Goal: Navigation & Orientation: Find specific page/section

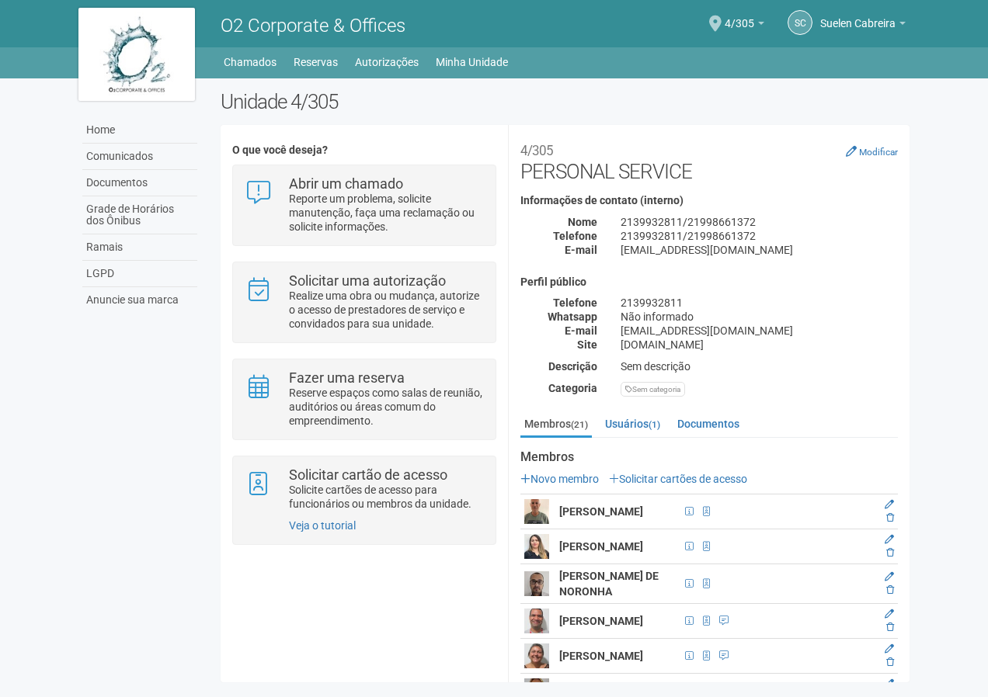
scroll to position [325, 0]
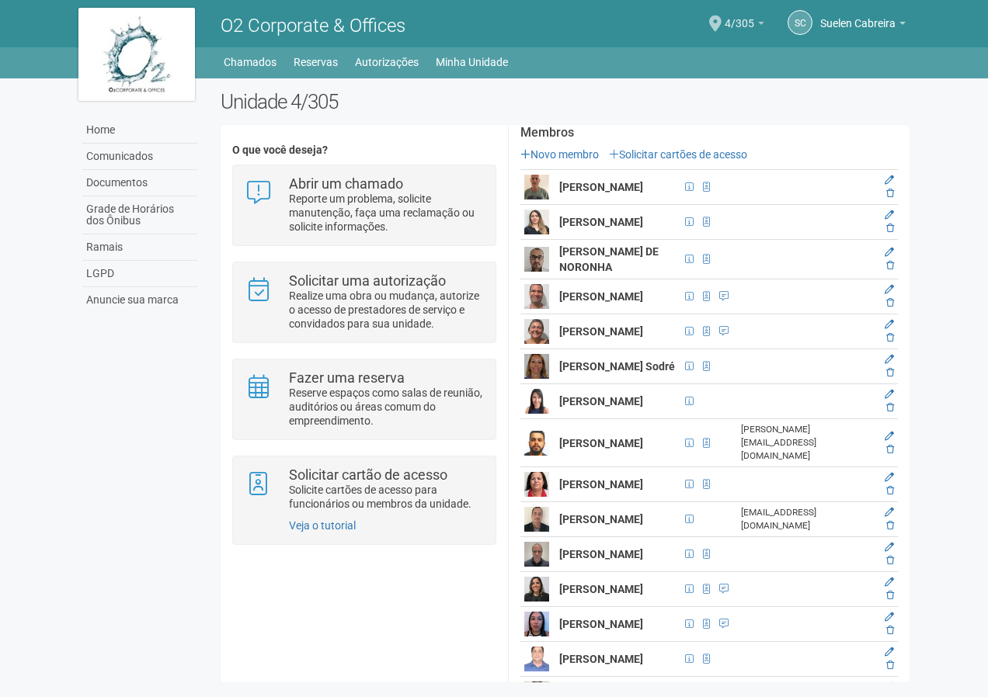
click at [758, 21] on link "4/305" at bounding box center [745, 25] width 40 height 12
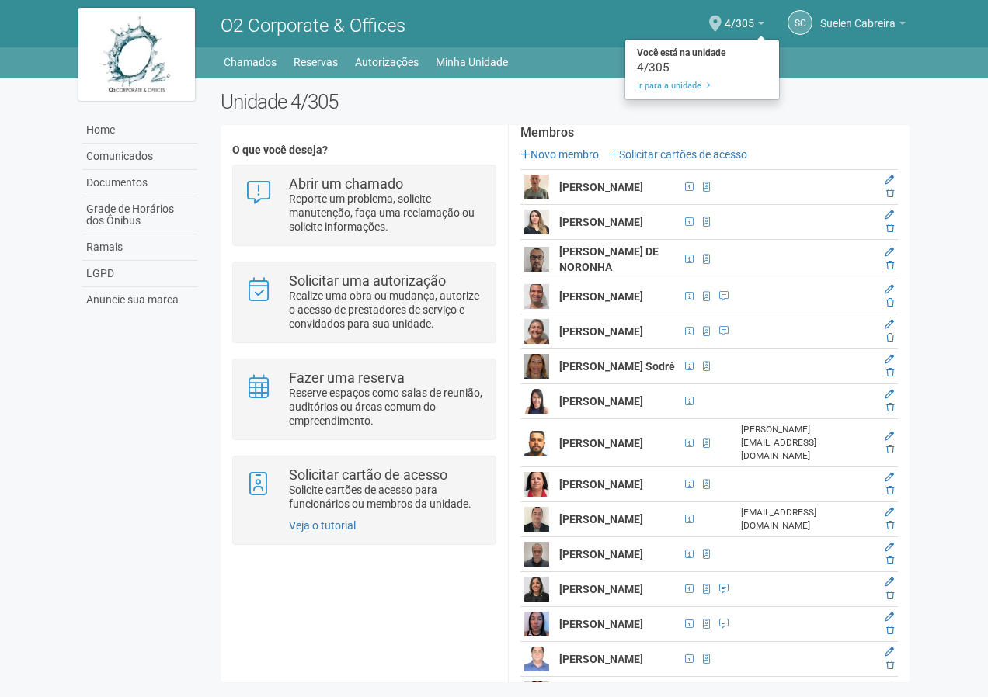
click at [882, 20] on span "Suelen Cabreira" at bounding box center [857, 15] width 75 height 27
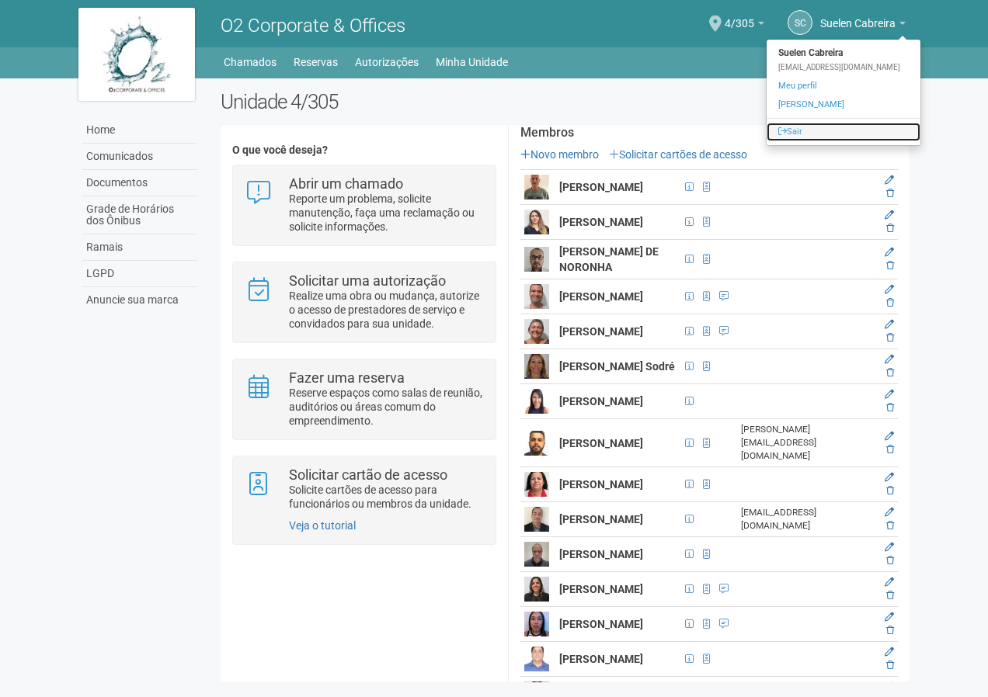
click at [787, 126] on link "Sair" at bounding box center [843, 132] width 154 height 19
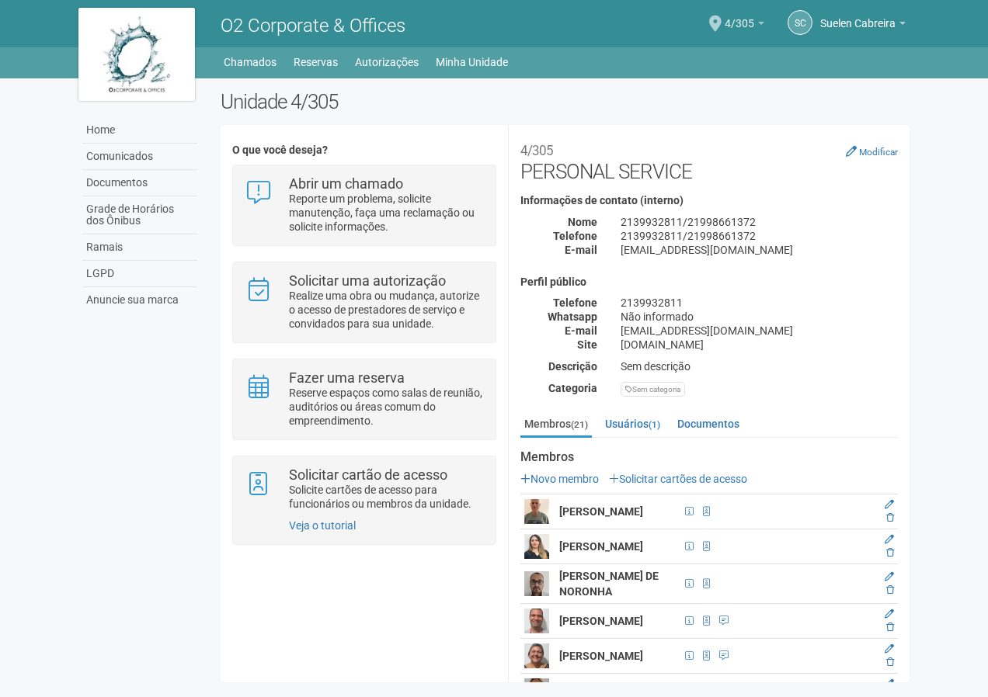
click at [749, 26] on span "4/305" at bounding box center [740, 15] width 30 height 27
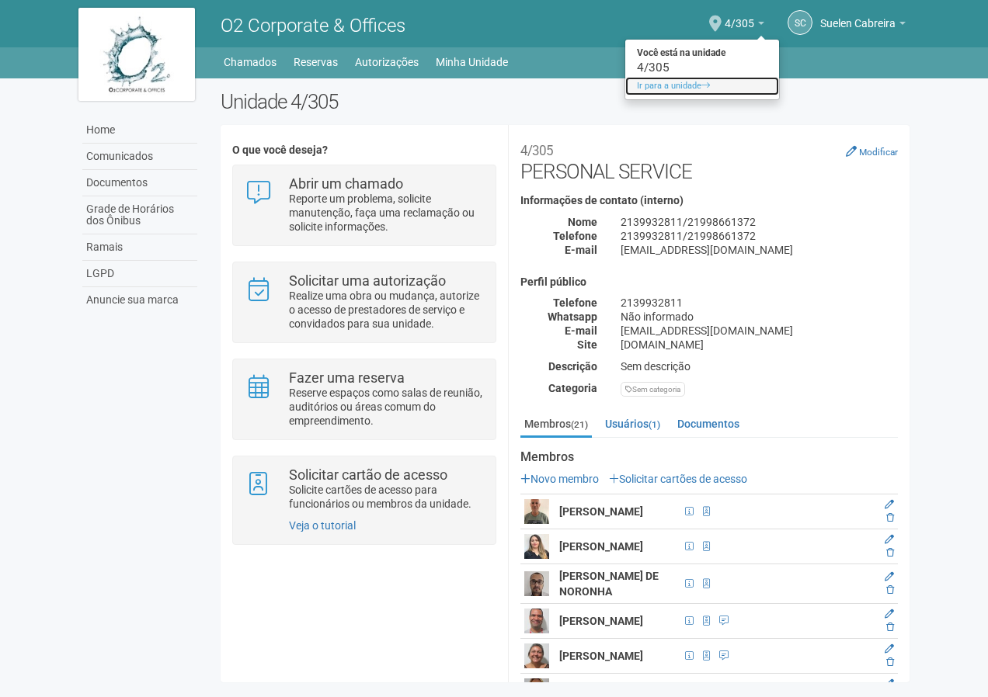
click at [693, 83] on link "Ir para a unidade" at bounding box center [702, 86] width 154 height 19
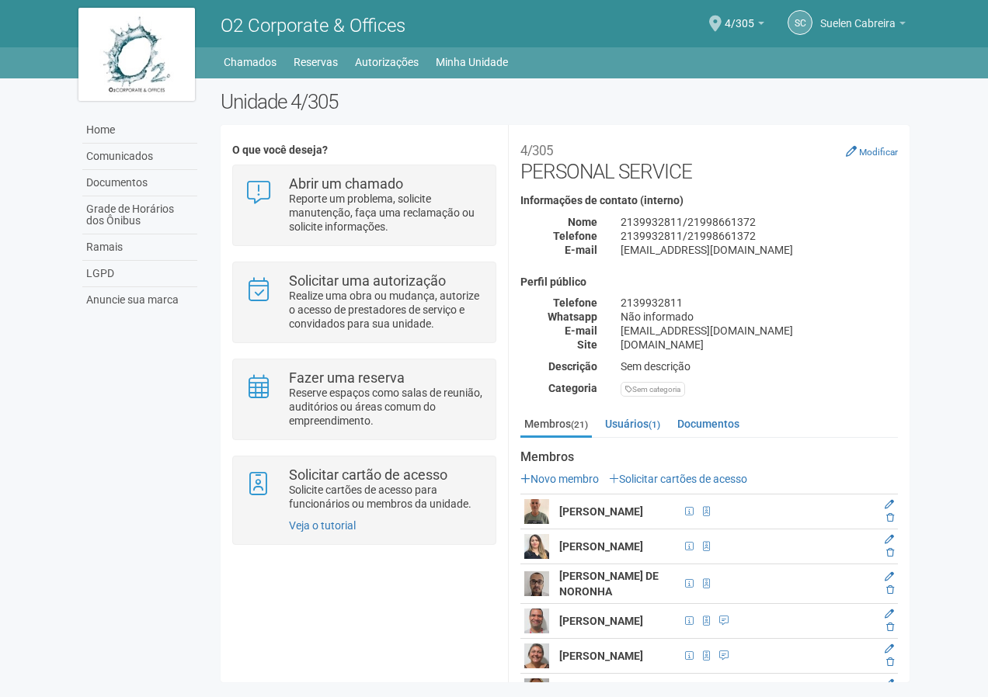
click at [879, 23] on span "Suelen Cabreira" at bounding box center [857, 15] width 75 height 27
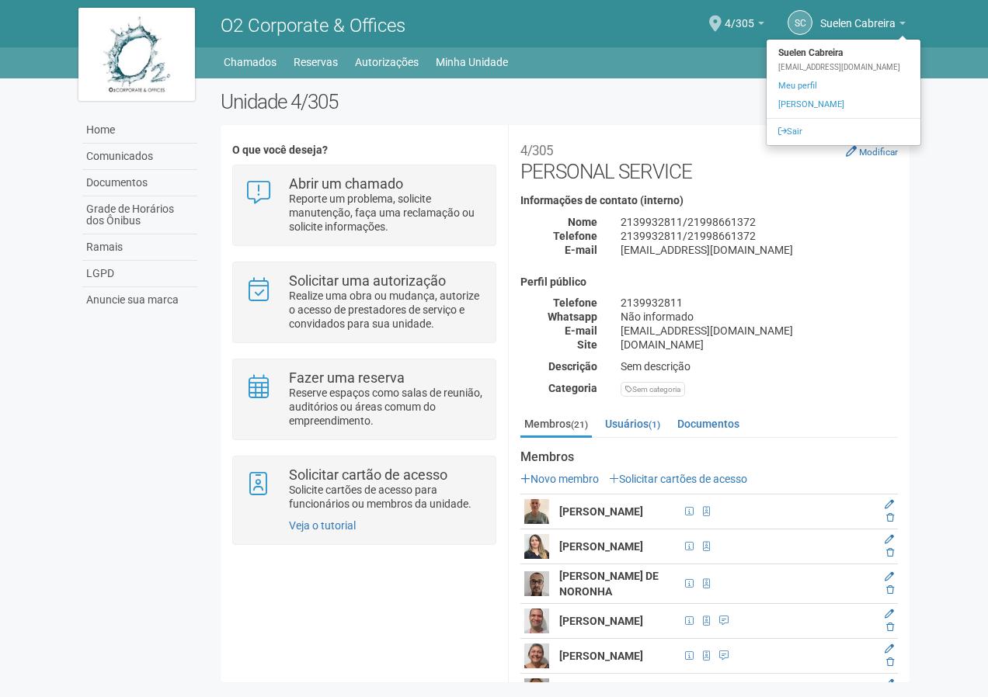
click at [645, 12] on div "SC Suelen Cabreira Suelen Cabreira [EMAIL_ADDRESS][DOMAIN_NAME] Meu perfil Alte…" at bounding box center [743, 23] width 340 height 43
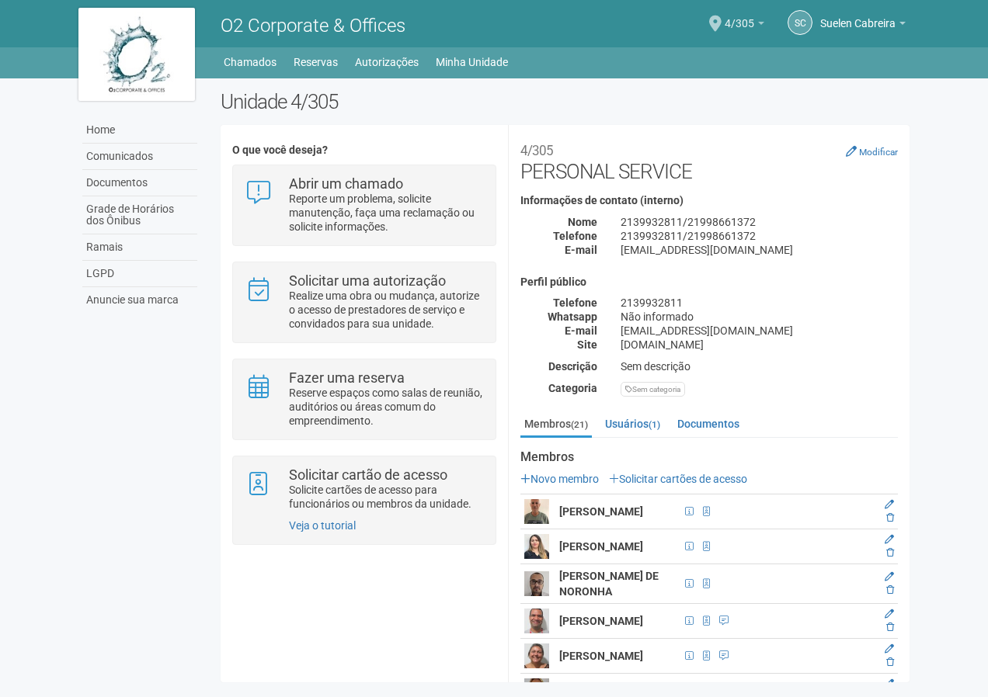
click at [747, 23] on span "4/305" at bounding box center [740, 15] width 30 height 27
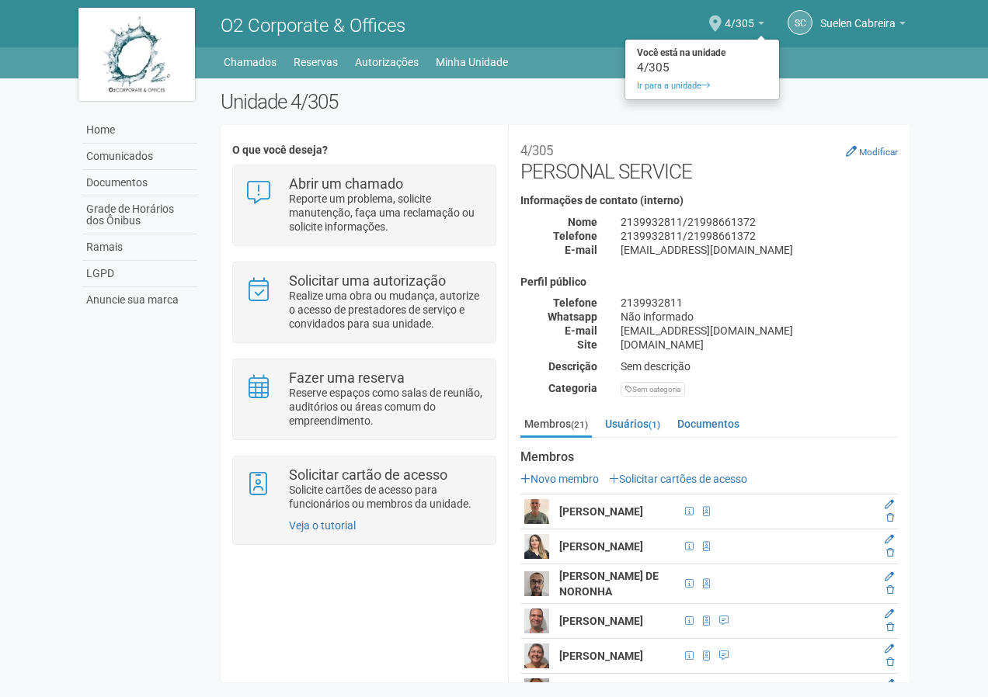
click at [928, 64] on div "Home Home Comunicados Documentos Grade de Horários dos Ônibus Ramais LGPD Anunc…" at bounding box center [494, 62] width 988 height 31
